Goal: Task Accomplishment & Management: Manage account settings

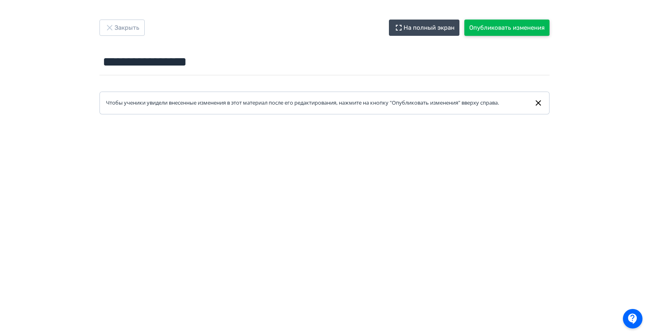
click at [499, 30] on button "Опубликовать изменения" at bounding box center [506, 28] width 85 height 16
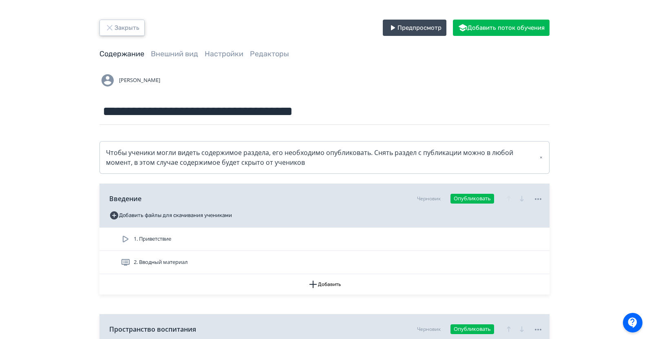
click at [135, 27] on button "Закрыть" at bounding box center [121, 28] width 45 height 16
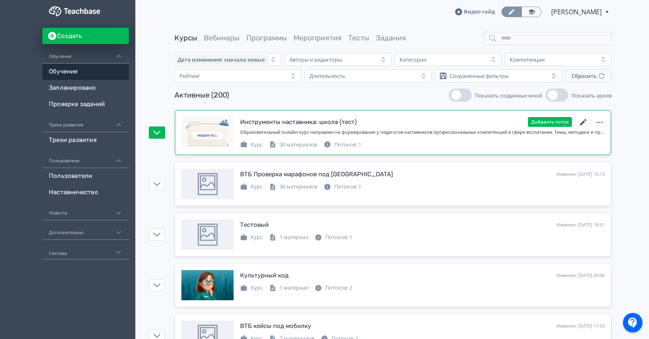
click at [580, 123] on icon at bounding box center [583, 122] width 10 height 10
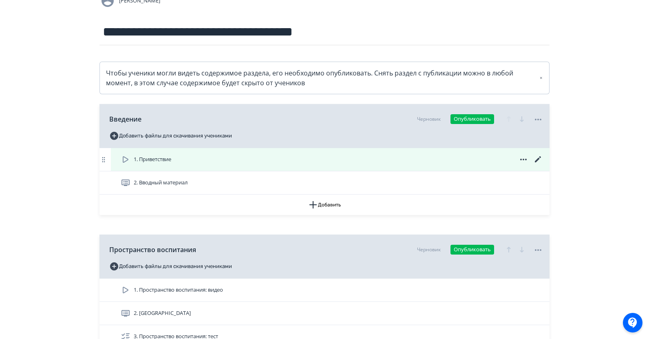
scroll to position [122, 0]
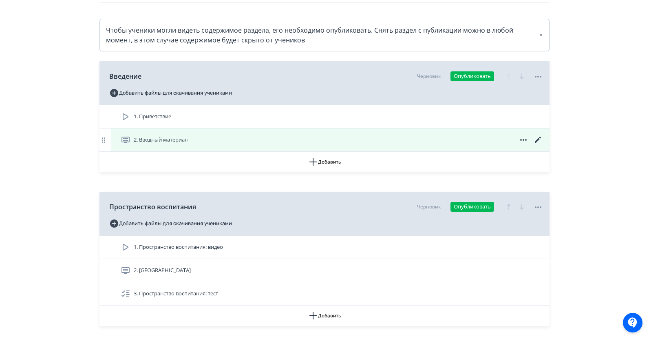
click at [203, 141] on div "2. Вводный материал" at bounding box center [332, 140] width 422 height 10
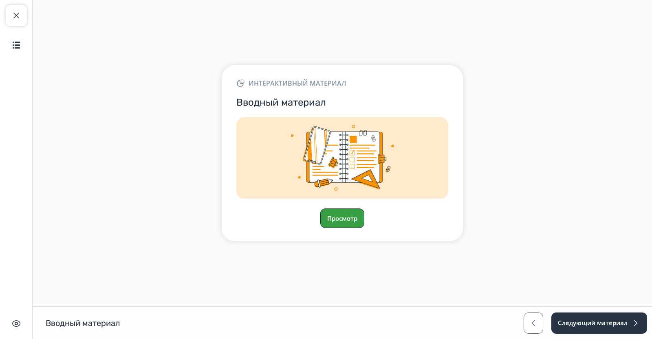
click at [351, 226] on button "Просмотр" at bounding box center [342, 218] width 44 height 20
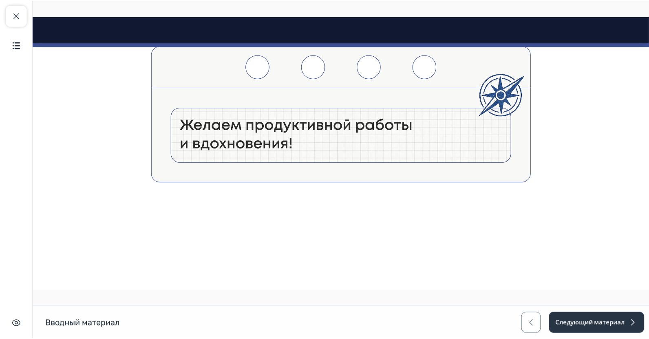
scroll to position [570, 0]
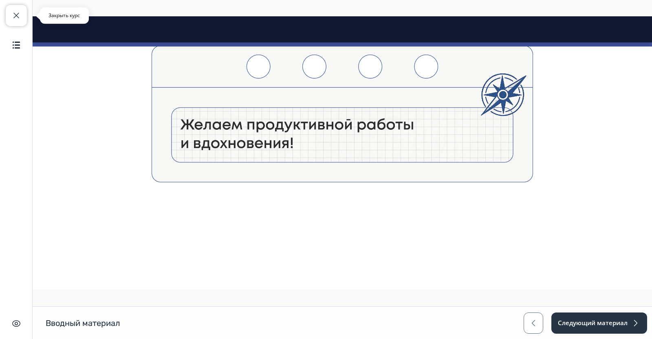
click at [14, 17] on span "button" at bounding box center [16, 16] width 10 height 10
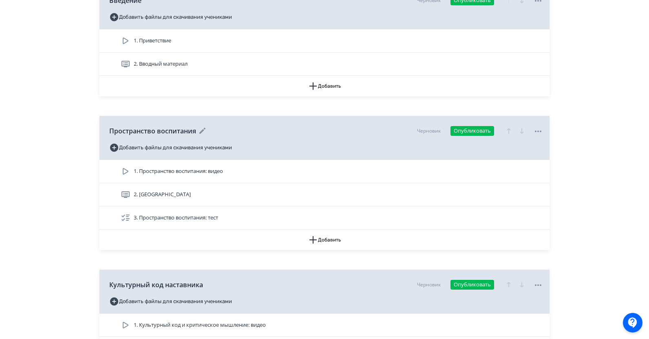
scroll to position [244, 0]
